Goal: Task Accomplishment & Management: Manage account settings

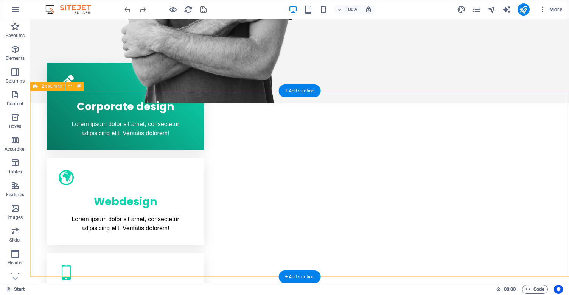
scroll to position [405, 0]
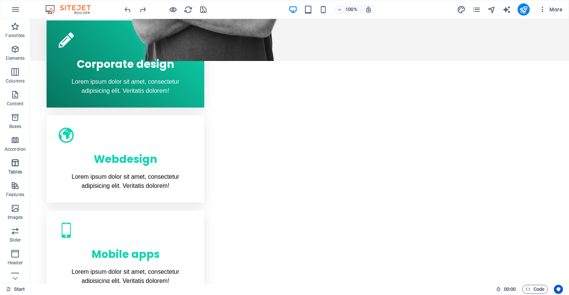
click at [17, 168] on span "Tables" at bounding box center [15, 167] width 30 height 18
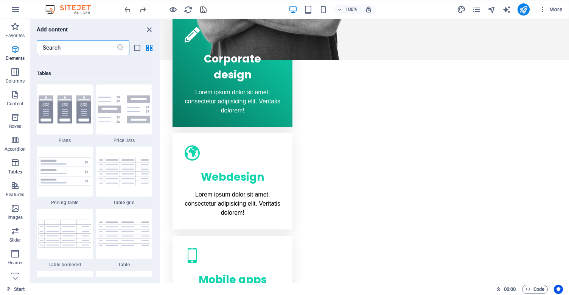
scroll to position [2685, 0]
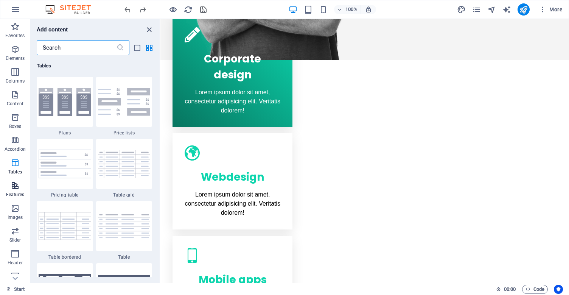
click at [15, 189] on icon "button" at bounding box center [15, 185] width 9 height 9
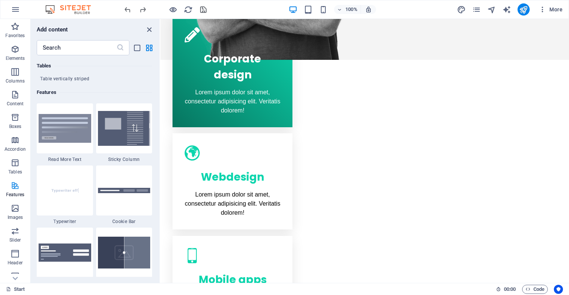
scroll to position [3014, 0]
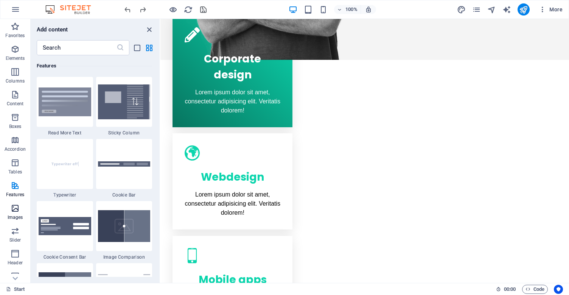
click at [16, 215] on p "Images" at bounding box center [16, 217] width 16 height 6
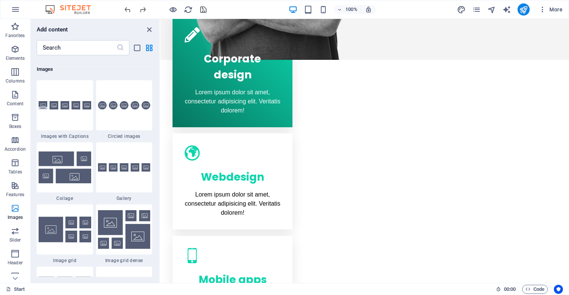
scroll to position [3902, 0]
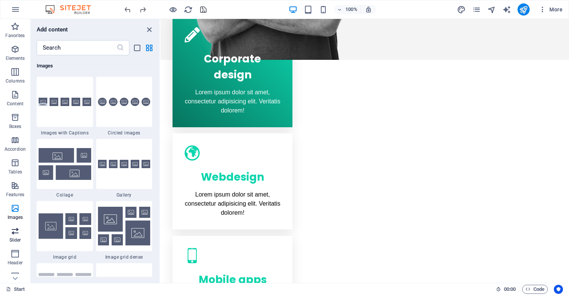
click at [16, 231] on icon "button" at bounding box center [15, 230] width 9 height 9
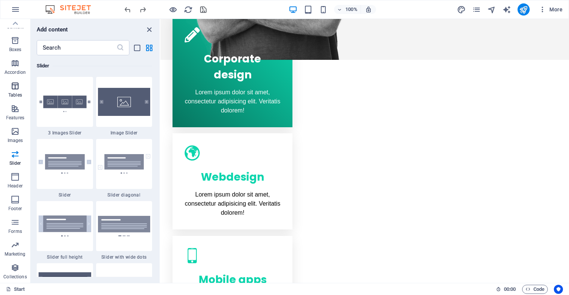
scroll to position [0, 0]
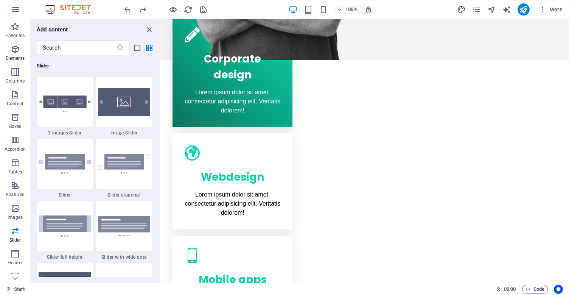
click at [15, 49] on icon "button" at bounding box center [15, 49] width 9 height 9
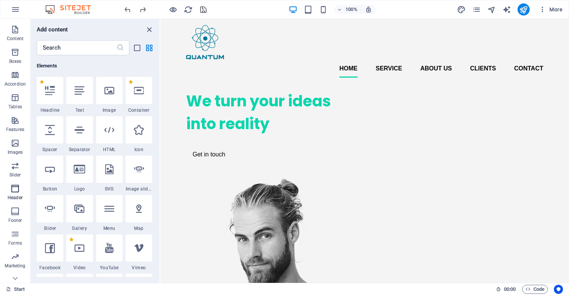
scroll to position [77, 0]
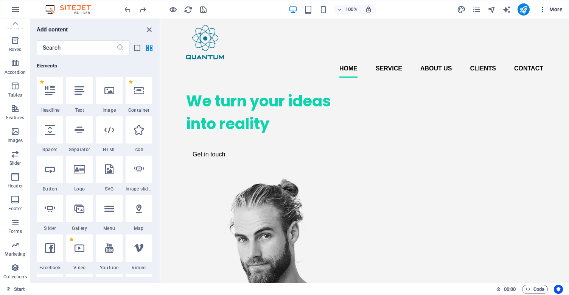
click at [542, 9] on icon "button" at bounding box center [543, 10] width 8 height 8
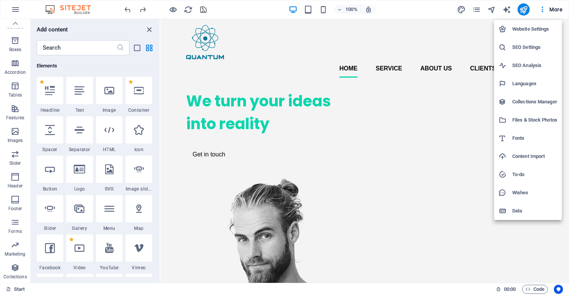
click at [534, 30] on h6 "Website Settings" at bounding box center [535, 29] width 45 height 9
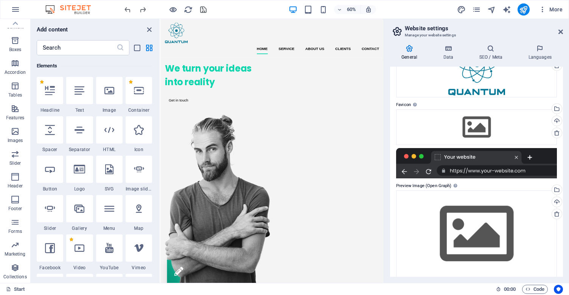
scroll to position [67, 0]
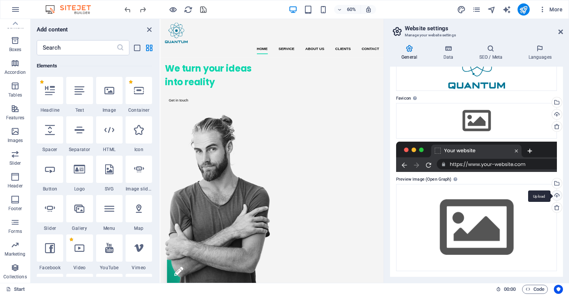
click at [556, 192] on div "Upload" at bounding box center [556, 195] width 11 height 11
click at [557, 115] on div "Upload" at bounding box center [556, 114] width 11 height 11
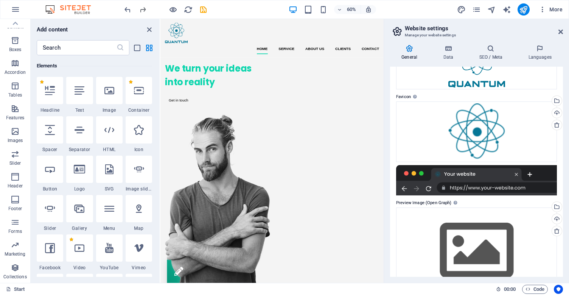
scroll to position [92, 0]
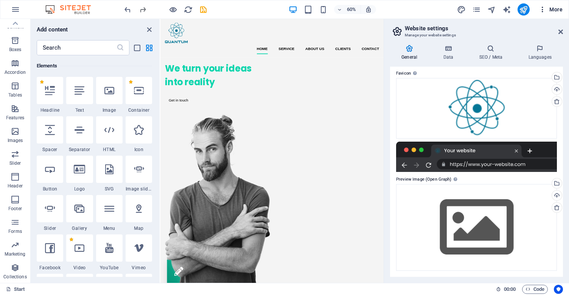
click at [543, 13] on button "More" at bounding box center [551, 9] width 30 height 12
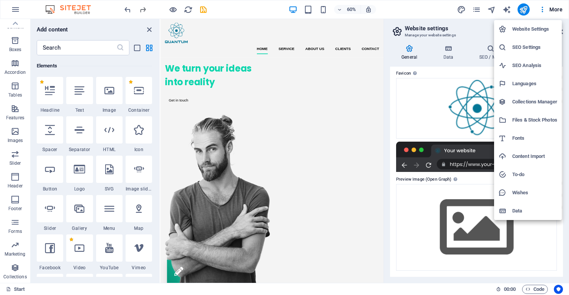
click at [427, 11] on div at bounding box center [284, 147] width 569 height 295
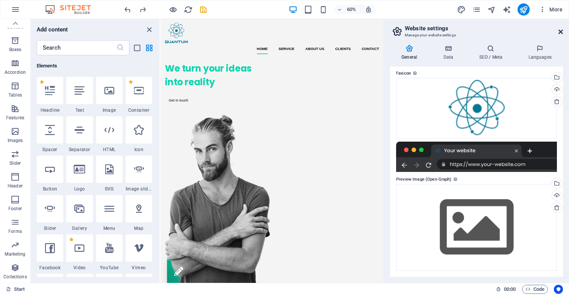
click at [560, 32] on icon at bounding box center [561, 32] width 5 height 6
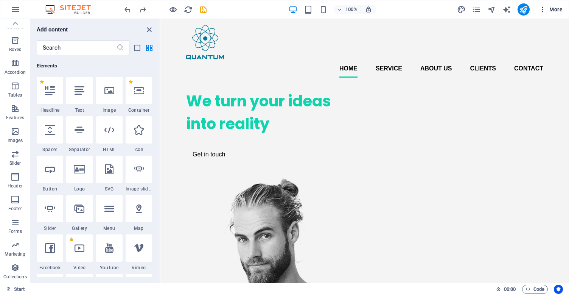
click at [538, 9] on button "More" at bounding box center [551, 9] width 30 height 12
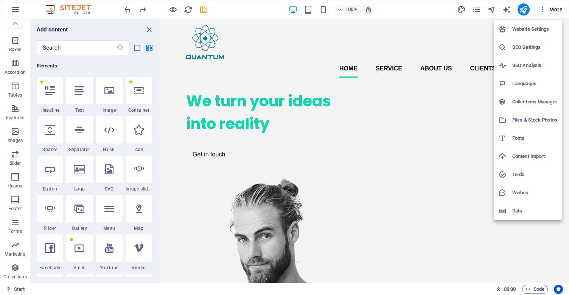
click at [526, 89] on li "Languages" at bounding box center [529, 84] width 68 height 18
select select "41"
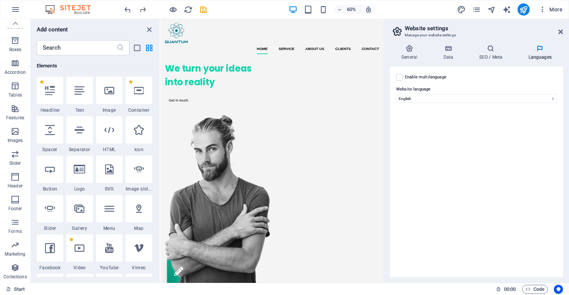
click at [404, 78] on div "Enable multilanguage To disable multilanguage delete all languages until only o…" at bounding box center [476, 77] width 161 height 9
click at [397, 79] on label at bounding box center [399, 77] width 7 height 7
click at [0, 0] on input "Enable multilanguage To disable multilanguage delete all languages until only o…" at bounding box center [0, 0] width 0 height 0
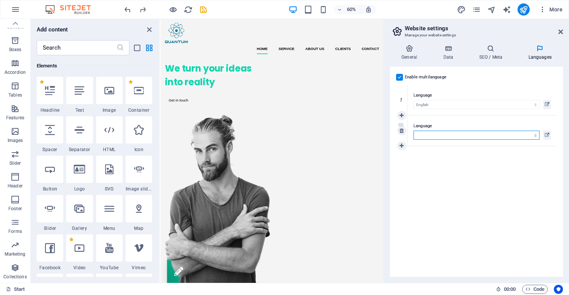
click at [427, 137] on select "Abkhazian Afar Afrikaans Akan Albanian Amharic Arabic Aragonese Armenian Assame…" at bounding box center [477, 135] width 126 height 9
select select "131"
click at [414, 131] on select "Abkhazian Afar Afrikaans Akan Albanian Amharic Arabic Aragonese Armenian Assame…" at bounding box center [477, 135] width 126 height 9
click at [449, 59] on h4 "Data" at bounding box center [450, 53] width 36 height 16
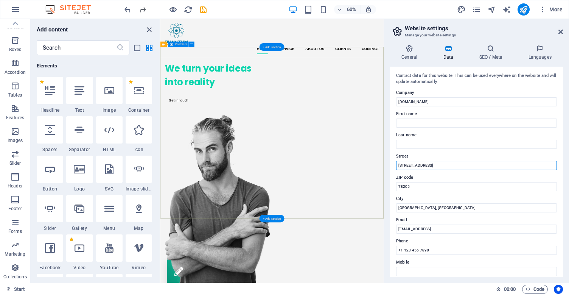
drag, startPoint x: 597, startPoint y: 184, endPoint x: 526, endPoint y: 263, distance: 106.2
drag, startPoint x: 441, startPoint y: 167, endPoint x: 397, endPoint y: 168, distance: 44.3
click at [397, 168] on input "[STREET_ADDRESS]" at bounding box center [476, 165] width 161 height 9
type input "[PERSON_NAME], nr. 5"
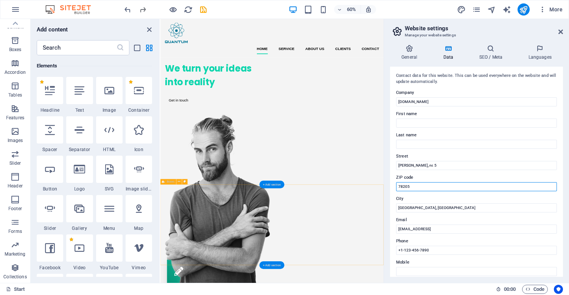
drag, startPoint x: 580, startPoint y: 206, endPoint x: 520, endPoint y: 300, distance: 111.4
click at [417, 183] on input "78205" at bounding box center [476, 186] width 161 height 9
type input "7"
type input "550372"
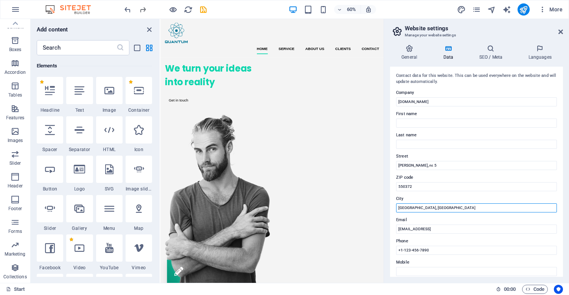
click at [424, 209] on input "[GEOGRAPHIC_DATA], [GEOGRAPHIC_DATA]" at bounding box center [476, 207] width 161 height 9
type input "[GEOGRAPHIC_DATA]"
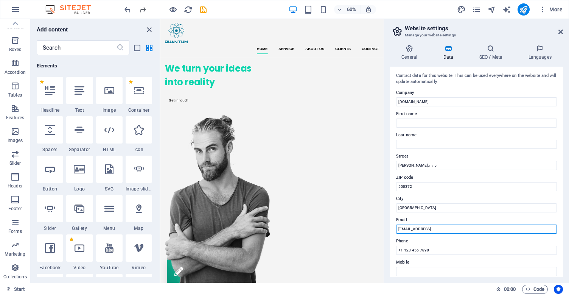
click at [432, 228] on input "[EMAIL_ADDRESS]" at bounding box center [476, 229] width 161 height 9
type input "[EMAIL_ADDRESS][DOMAIN_NAME]"
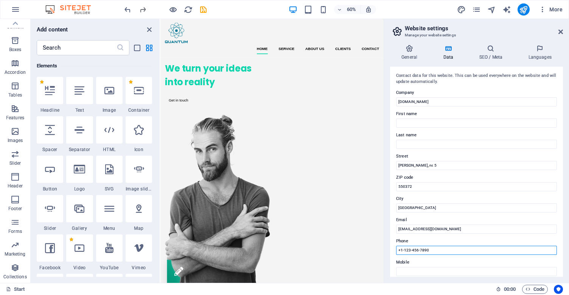
click at [429, 249] on input "+1-123-456-7890" at bounding box center [476, 250] width 161 height 9
click at [406, 252] on input "+4" at bounding box center [476, 250] width 161 height 9
type input "+"
paste input "[PHONE_NUMBER]"
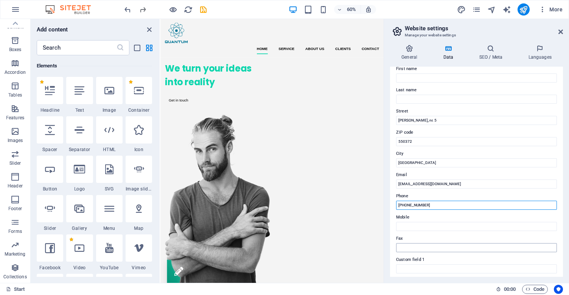
scroll to position [0, 0]
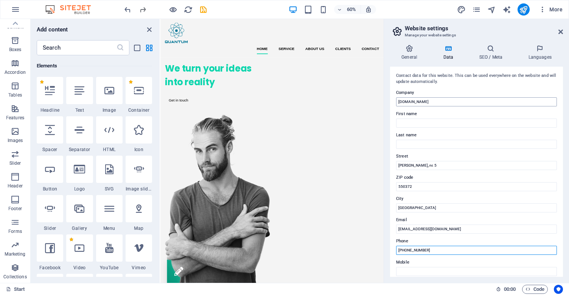
type input "[PHONE_NUMBER]"
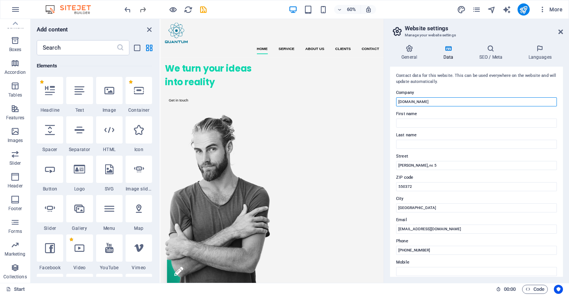
click at [431, 104] on input "[DOMAIN_NAME]" at bounding box center [476, 101] width 161 height 9
type input "ASG"
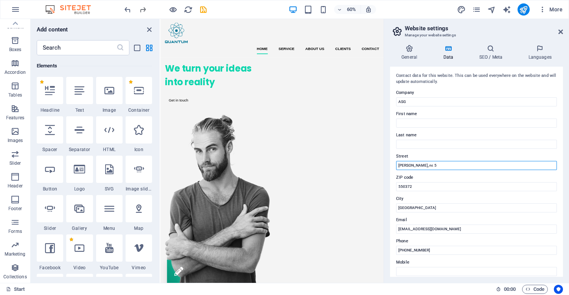
click at [441, 168] on input "[PERSON_NAME], nr. 5" at bounding box center [476, 165] width 161 height 9
type input "Centrul de Afaceri [GEOGRAPHIC_DATA], [PERSON_NAME], nr. 5"
click at [408, 125] on input "First name" at bounding box center [476, 123] width 161 height 9
click at [409, 53] on h4 "General" at bounding box center [411, 53] width 42 height 16
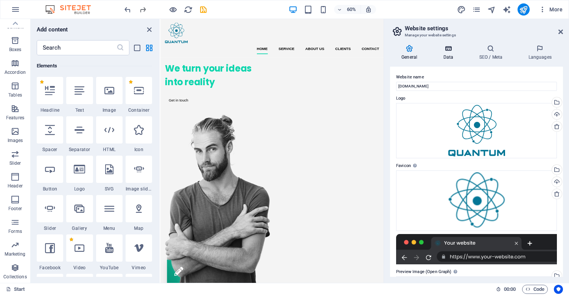
click at [448, 53] on h4 "Data" at bounding box center [450, 53] width 36 height 16
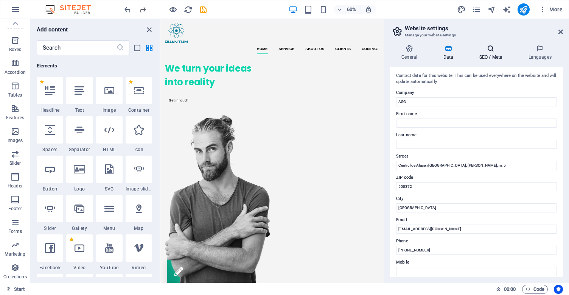
click at [484, 56] on h4 "SEO / Meta" at bounding box center [492, 53] width 49 height 16
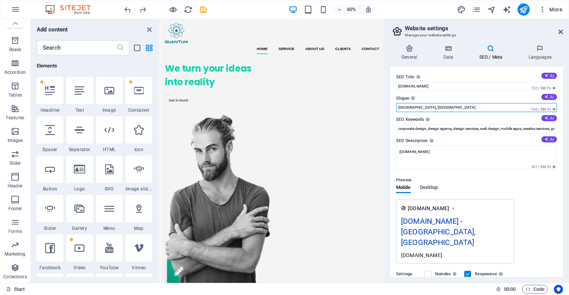
click at [434, 106] on input "[GEOGRAPHIC_DATA], [GEOGRAPHIC_DATA]" at bounding box center [476, 107] width 161 height 9
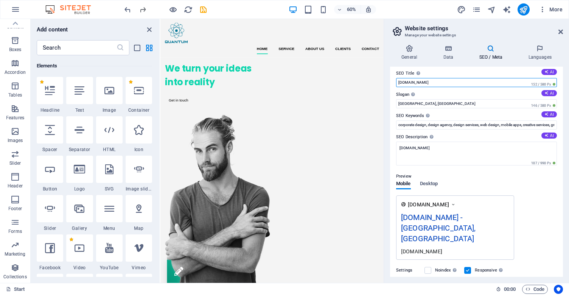
click at [431, 81] on input "[DOMAIN_NAME]" at bounding box center [476, 82] width 161 height 9
click at [413, 82] on input "[DOMAIN_NAME]" at bounding box center [476, 82] width 161 height 9
click at [434, 84] on input "quantum [DOMAIN_NAME]" at bounding box center [476, 82] width 161 height 9
type input "Quantum CRM"
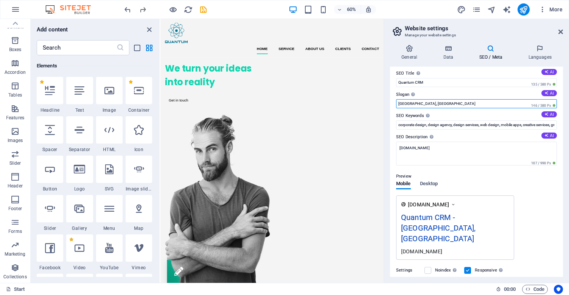
click at [435, 103] on input "[GEOGRAPHIC_DATA], [GEOGRAPHIC_DATA]" at bounding box center [476, 103] width 161 height 9
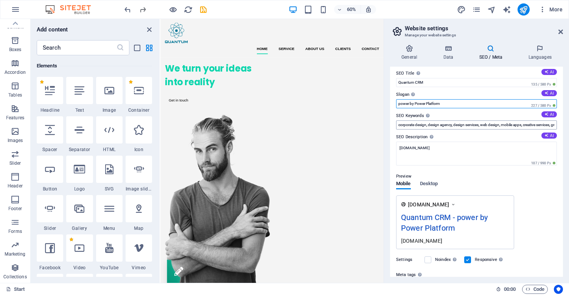
type input "power by Power Platform"
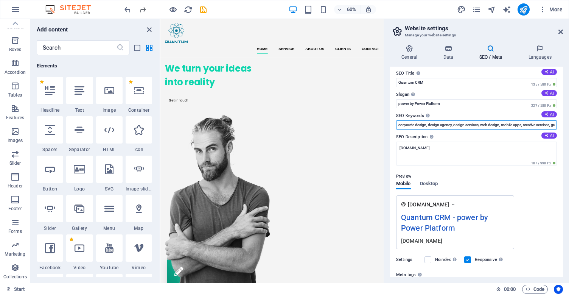
click at [421, 126] on input "corporate design, design agency, design services, web design, mobile apps, crea…" at bounding box center [476, 124] width 161 height 9
type input "CRM, PowerApp"
click at [423, 151] on textarea "[DOMAIN_NAME]" at bounding box center [476, 154] width 161 height 24
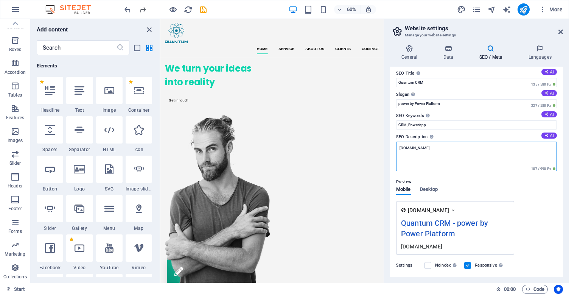
paste textarea "Get the power of CRM at a fraction of the cost!"
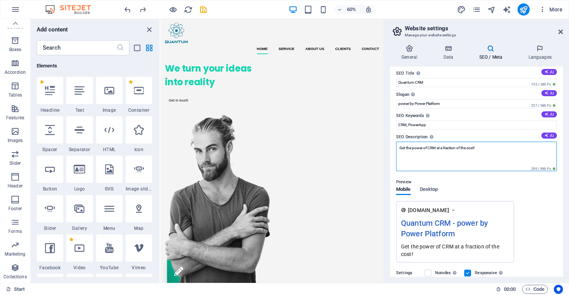
paste textarea "Grow your business by using our CRM experience of more than 20 years and the mo…"
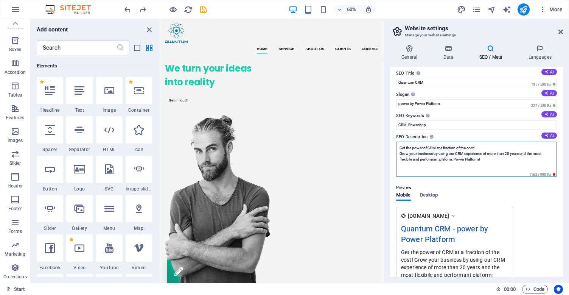
click at [446, 159] on textarea "Get the power of CRM at a fraction of the cost! Grow your business by using our…" at bounding box center [476, 159] width 161 height 35
click at [478, 160] on textarea "Get the power of CRM at a fraction of the cost! Grow your business by using our…" at bounding box center [476, 159] width 161 height 35
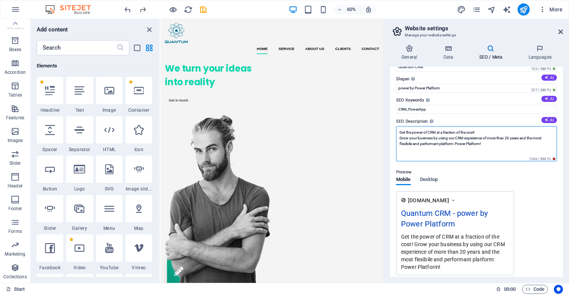
scroll to position [10, 0]
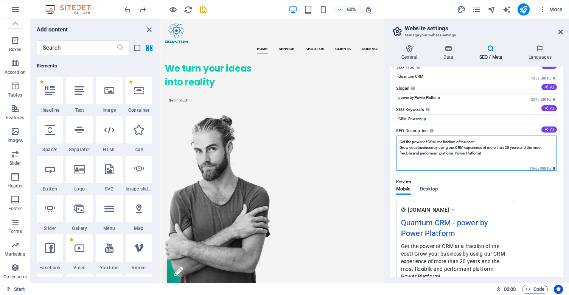
click at [488, 154] on textarea "Get the power of CRM at a fraction of the cost! Grow your business by using our…" at bounding box center [476, 153] width 161 height 35
drag, startPoint x: 522, startPoint y: 148, endPoint x: 483, endPoint y: 148, distance: 39.4
click at [483, 148] on textarea "Get the power of CRM at a fraction of the cost! Grow your business by using our…" at bounding box center [476, 153] width 161 height 35
drag, startPoint x: 482, startPoint y: 147, endPoint x: 482, endPoint y: 155, distance: 8.4
click at [482, 155] on textarea "Get the power of CRM at a fraction of the cost! Grow your business by using our…" at bounding box center [476, 153] width 161 height 35
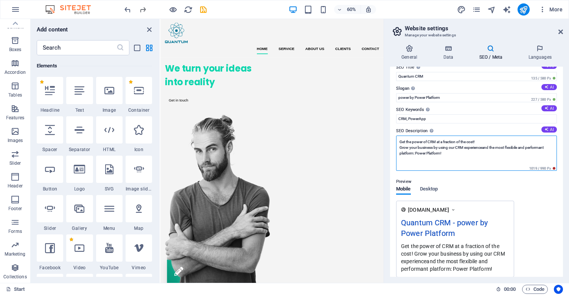
click at [483, 155] on textarea "Get the power of CRM at a fraction of the cost! Grow your business by using our…" at bounding box center [476, 153] width 161 height 35
drag, startPoint x: 484, startPoint y: 147, endPoint x: 487, endPoint y: 156, distance: 10.3
click at [487, 156] on textarea "Get the power of CRM at a fraction of the cost! Grow your business by using our…" at bounding box center [476, 153] width 161 height 35
click at [489, 148] on textarea "Get the power of CRM at a fraction of the cost! Grow your business by using our…" at bounding box center [476, 153] width 161 height 35
click at [484, 147] on textarea "Get the power of CRM at a fraction of the cost! Grow your business by using our…" at bounding box center [476, 153] width 161 height 35
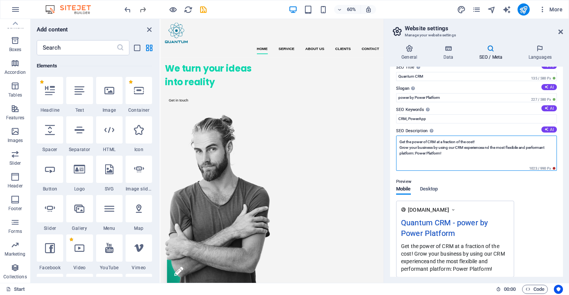
click at [491, 148] on textarea "Get the power of CRM at a fraction of the cost! Grow your business by using our…" at bounding box center [476, 153] width 161 height 35
click at [485, 148] on textarea "Get the power of CRM at a fraction of the cost! Grow your business by using our…" at bounding box center [476, 153] width 161 height 35
drag, startPoint x: 415, startPoint y: 154, endPoint x: 491, endPoint y: 147, distance: 76.4
click at [491, 147] on textarea "Get the power of CRM at a fraction of the cost! Grow your business by using our…" at bounding box center [476, 153] width 161 height 35
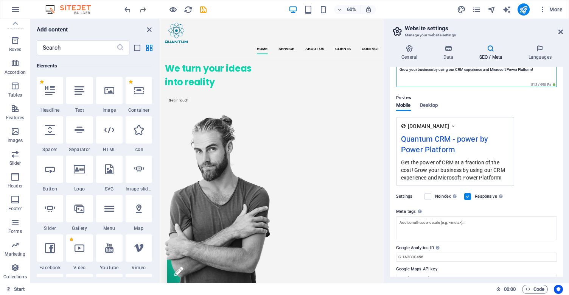
scroll to position [100, 0]
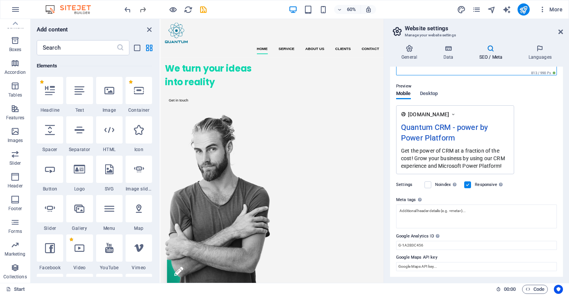
type textarea "Get the power of CRM at a fraction of the cost! Grow your business by using our…"
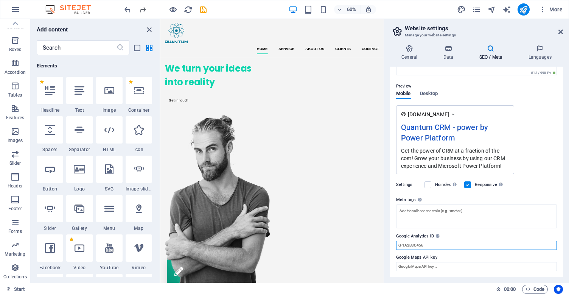
click at [415, 245] on input "Google Analytics ID Please only add the Google Analytics ID. We automatically i…" at bounding box center [476, 245] width 161 height 9
paste input "G-PPHEE9J8PB"
type input "G-PPHEE9J8PB"
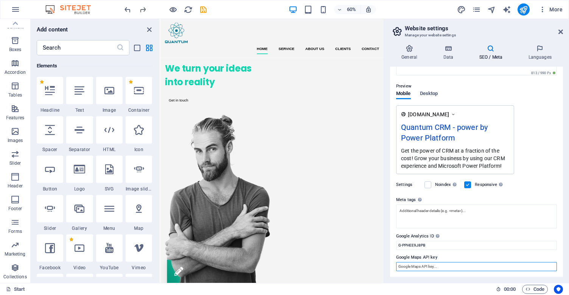
click at [436, 268] on input "Google Maps API key" at bounding box center [476, 266] width 161 height 9
click at [540, 55] on h4 "Languages" at bounding box center [540, 53] width 46 height 16
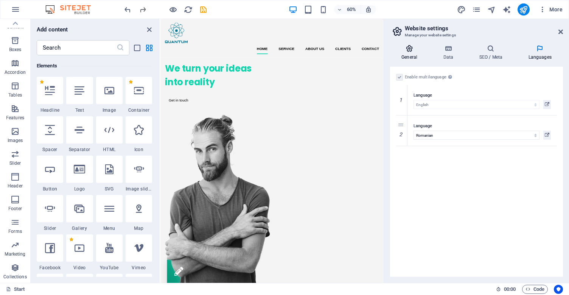
click at [412, 51] on icon at bounding box center [409, 49] width 39 height 8
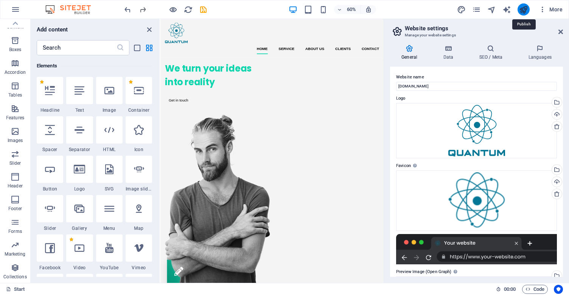
click at [527, 9] on icon "publish" at bounding box center [523, 9] width 9 height 9
